Goal: Find specific page/section: Find specific page/section

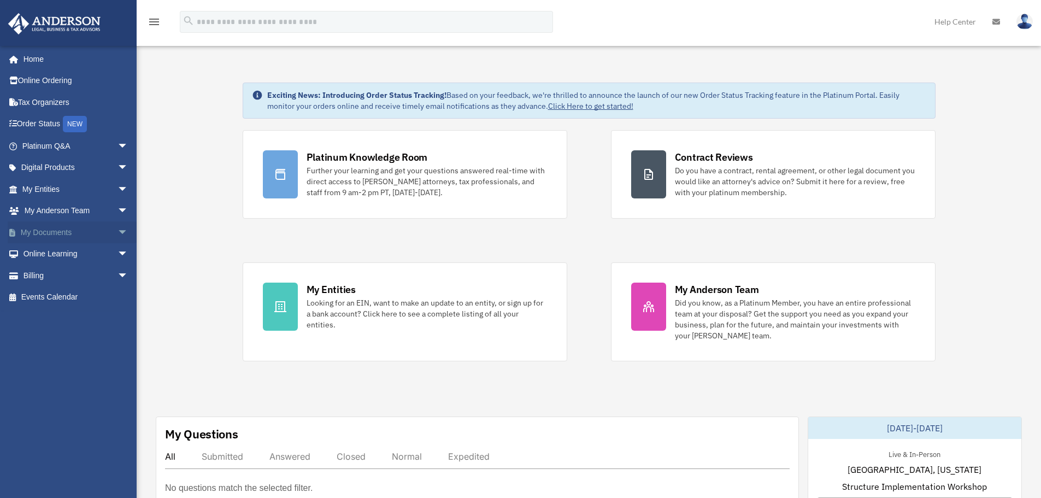
click at [65, 232] on link "My Documents arrow_drop_down" at bounding box center [76, 232] width 137 height 22
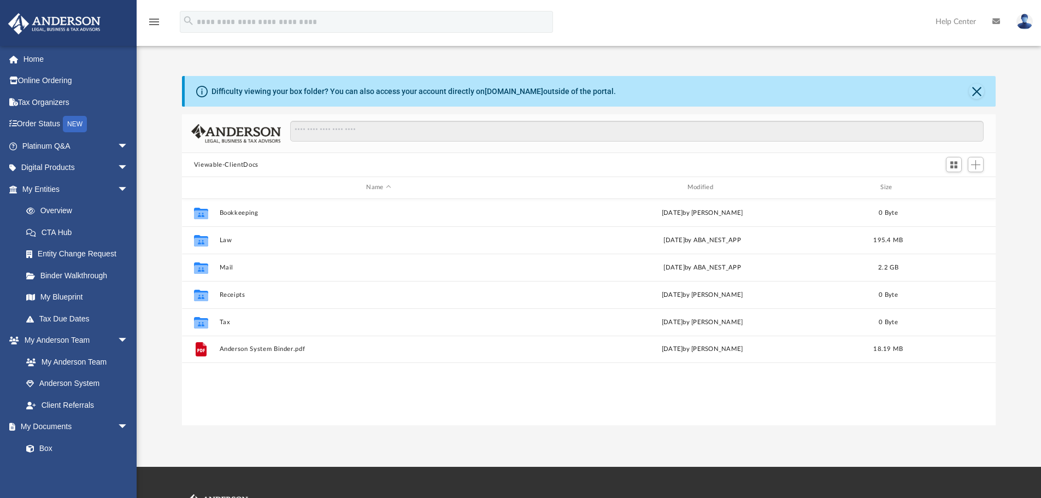
scroll to position [240, 806]
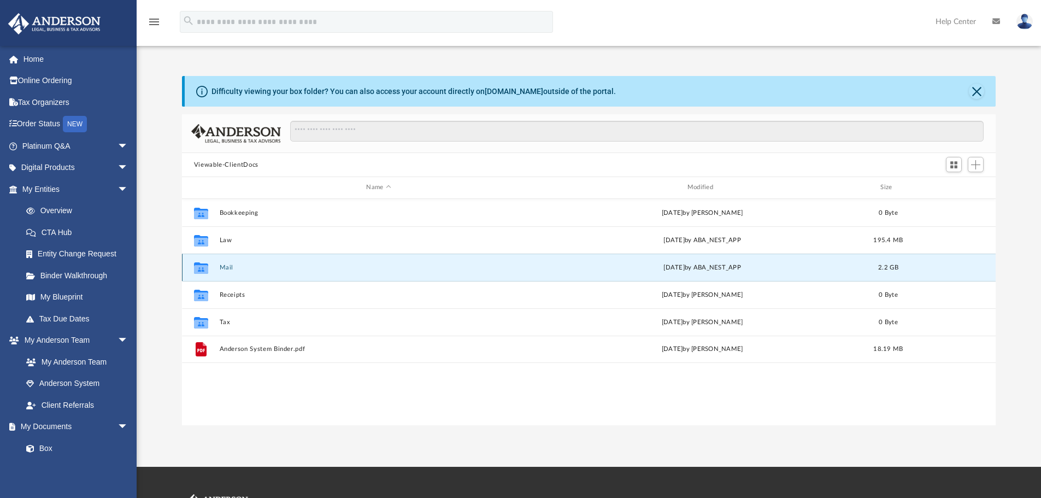
click at [230, 266] on button "Mail" at bounding box center [378, 267] width 319 height 7
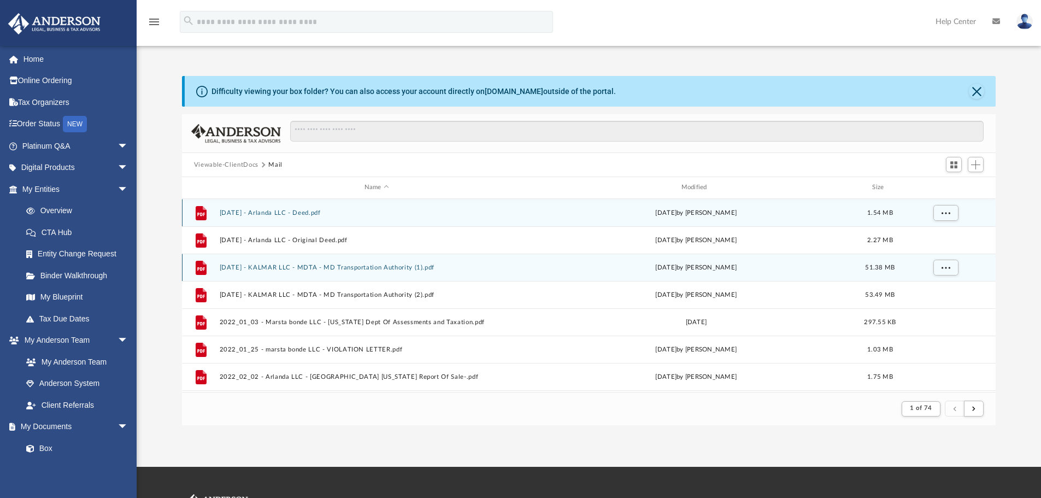
scroll to position [207, 806]
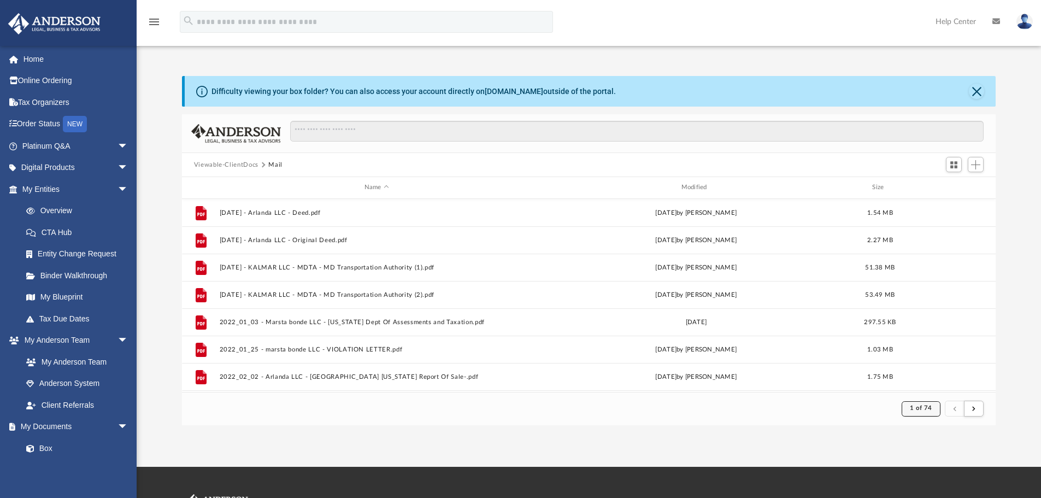
click at [925, 411] on span "1 of 74" at bounding box center [921, 408] width 22 height 6
click at [926, 382] on li "74" at bounding box center [930, 381] width 8 height 11
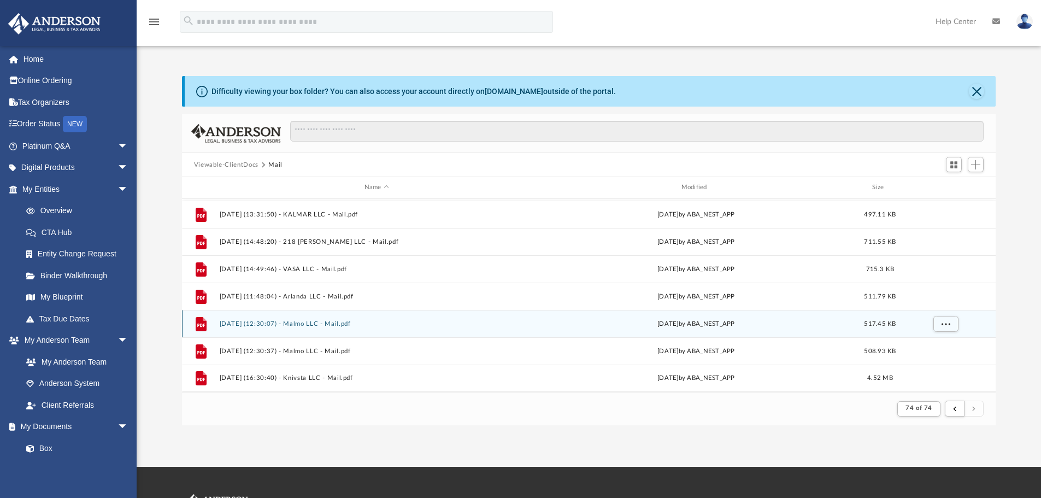
scroll to position [55, 0]
